Goal: Information Seeking & Learning: Learn about a topic

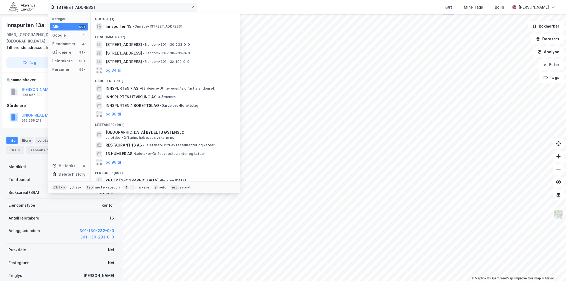
scroll to position [6, 0]
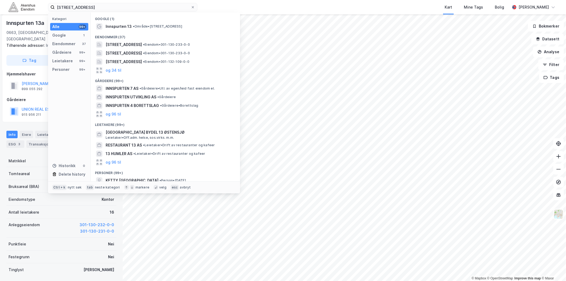
click at [43, 10] on div "[STREET_ADDRESS] Kategori Alle 99+ Google 1 Eiendommer 37 Gårdeiere 99+ Leietak…" at bounding box center [283, 7] width 566 height 14
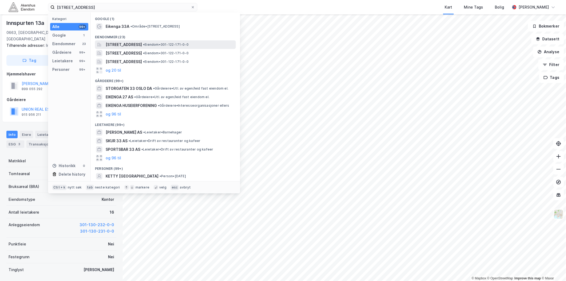
type input "[STREET_ADDRESS]"
click at [136, 48] on div "[STREET_ADDRESS] • Eiendom • 301-122-171-0-0" at bounding box center [165, 44] width 141 height 9
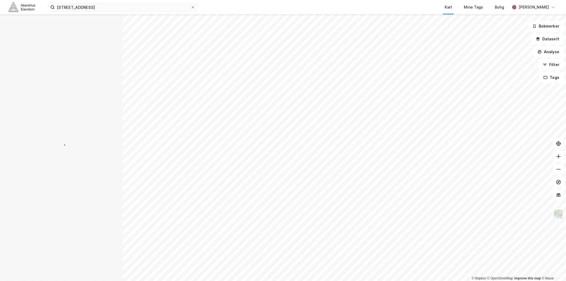
scroll to position [6, 0]
